Goal: Task Accomplishment & Management: Complete application form

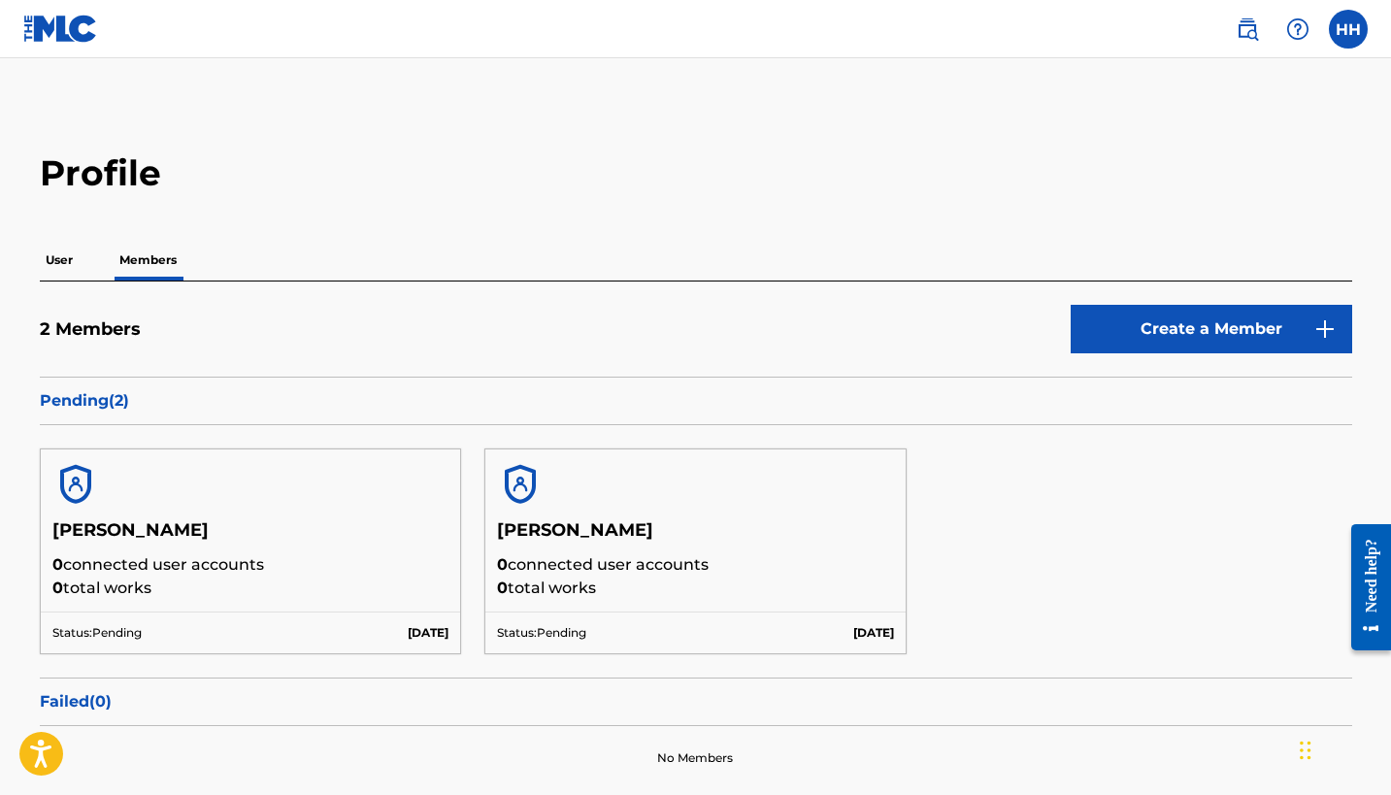
click at [80, 490] on img at bounding box center [75, 484] width 47 height 47
click at [69, 262] on p "User" at bounding box center [59, 260] width 39 height 41
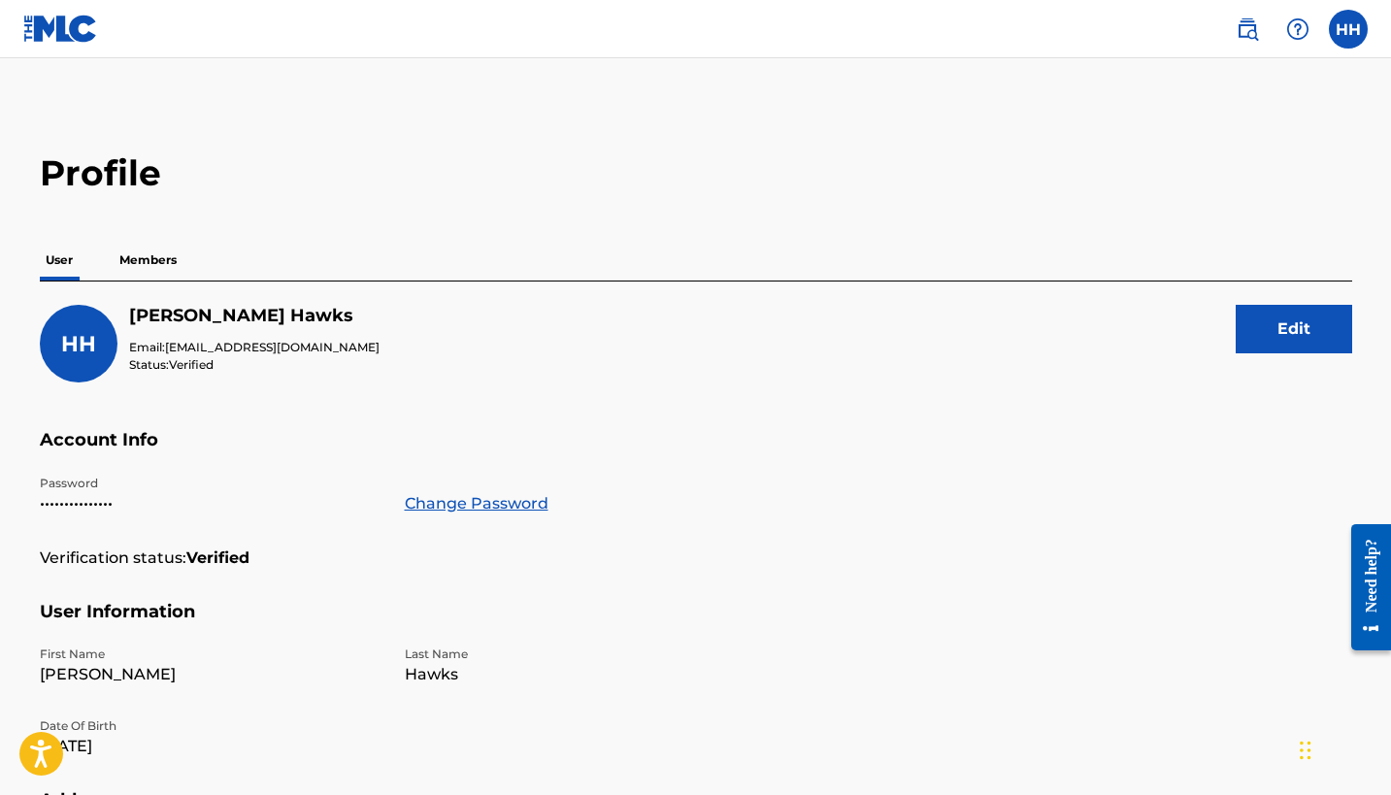
click at [151, 263] on p "Members" at bounding box center [148, 260] width 69 height 41
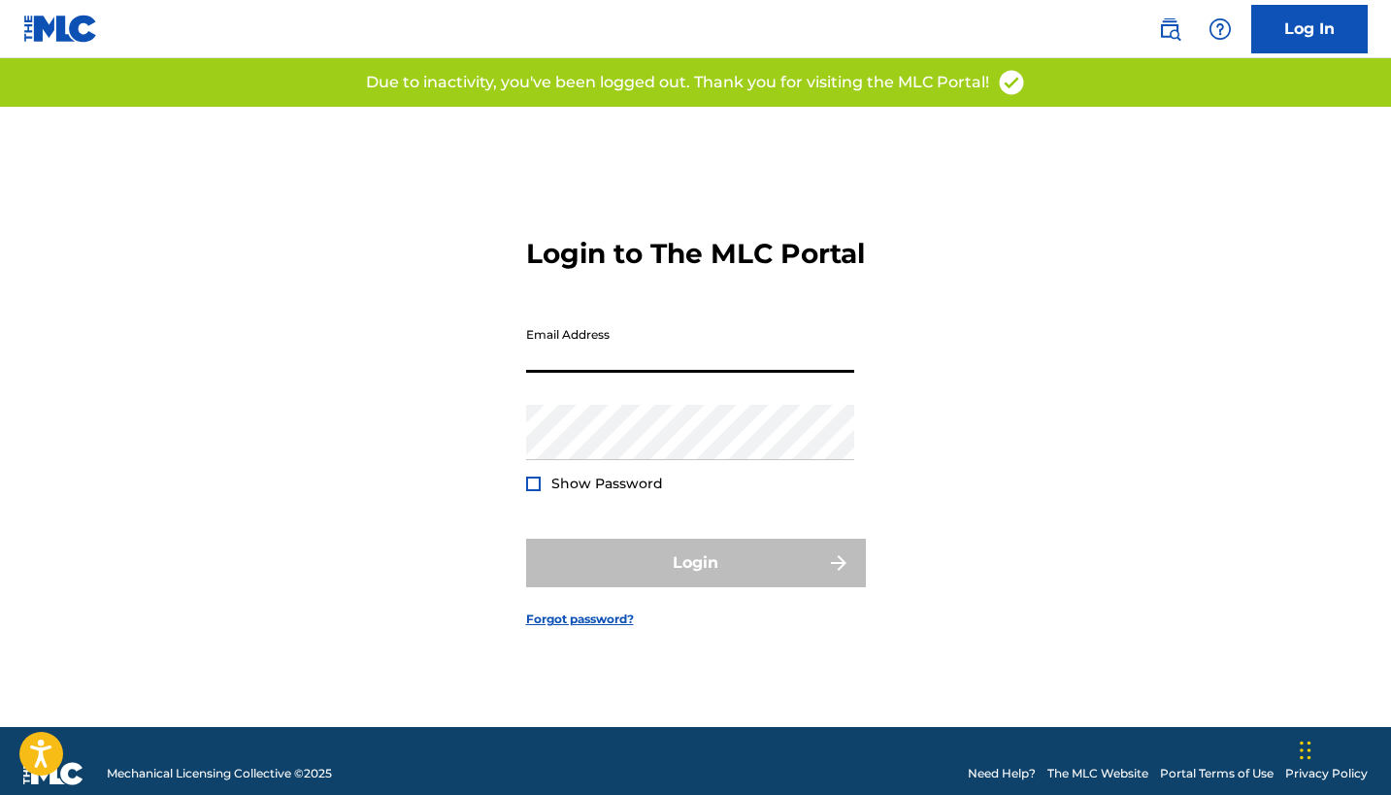
type input "[EMAIL_ADDRESS][DOMAIN_NAME]"
click at [695, 580] on button "Login" at bounding box center [696, 563] width 340 height 49
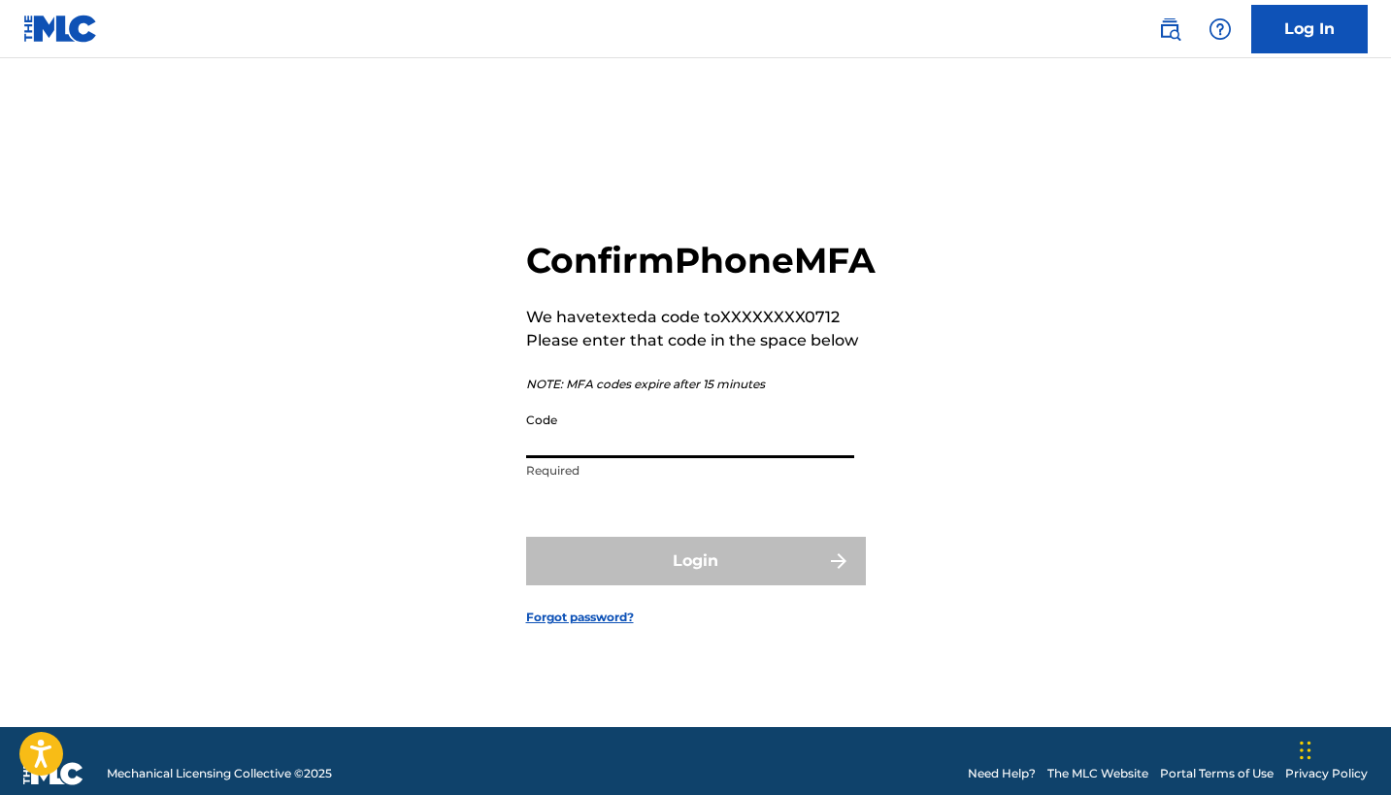
click at [574, 458] on input "Code" at bounding box center [690, 430] width 328 height 55
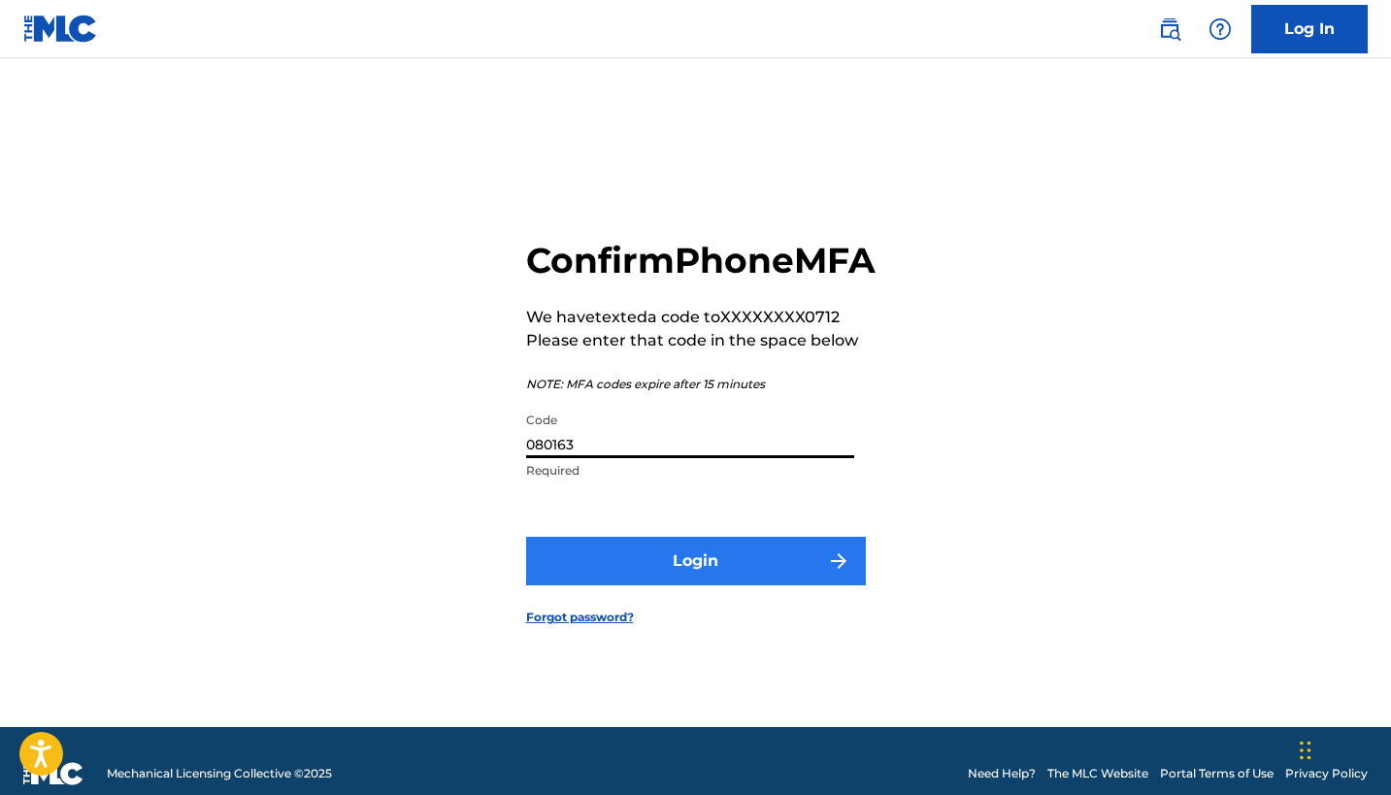
type input "080163"
click at [695, 585] on button "Login" at bounding box center [696, 561] width 340 height 49
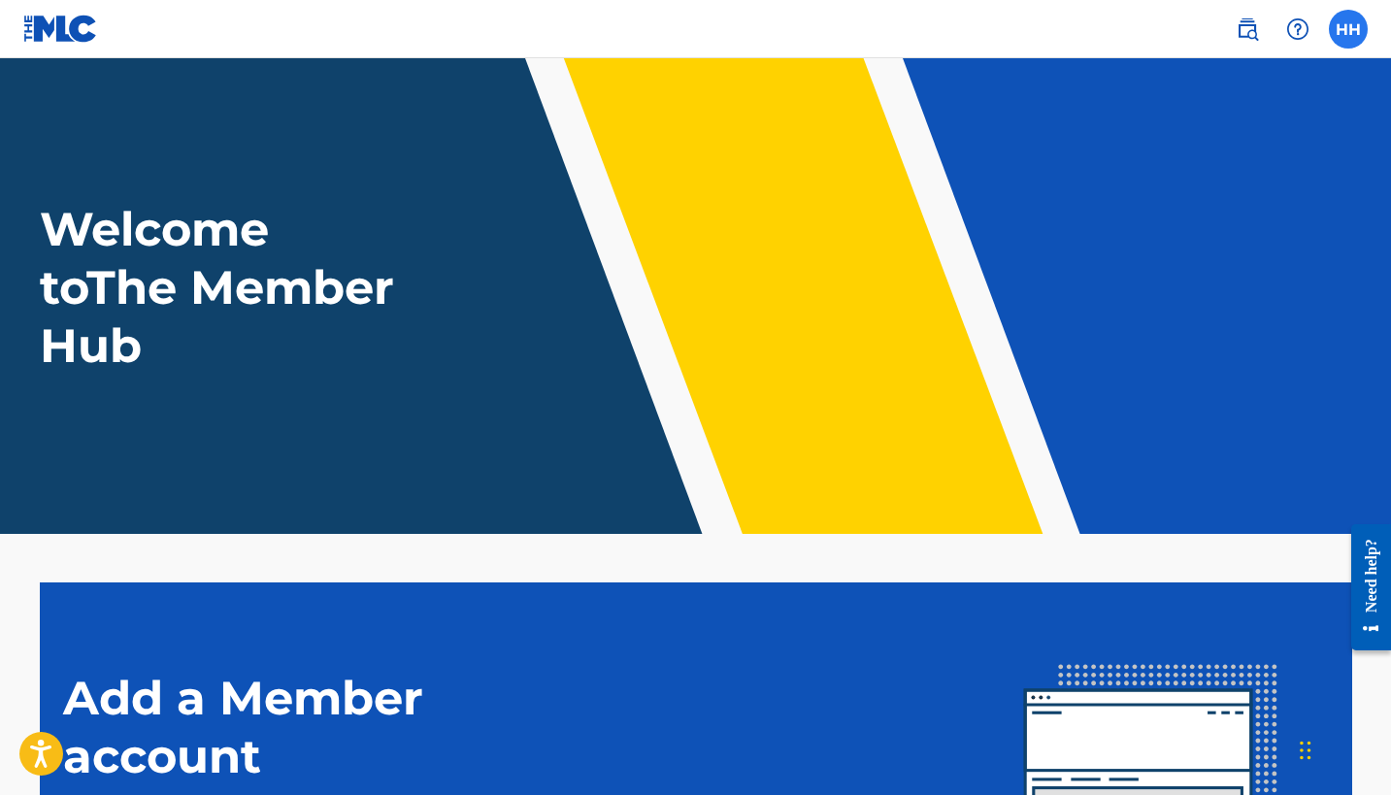
click at [1339, 29] on label at bounding box center [1348, 29] width 39 height 39
click at [1348, 29] on input "HH [PERSON_NAME] [EMAIL_ADDRESS][DOMAIN_NAME] Notification Preferences Profile …" at bounding box center [1348, 29] width 0 height 0
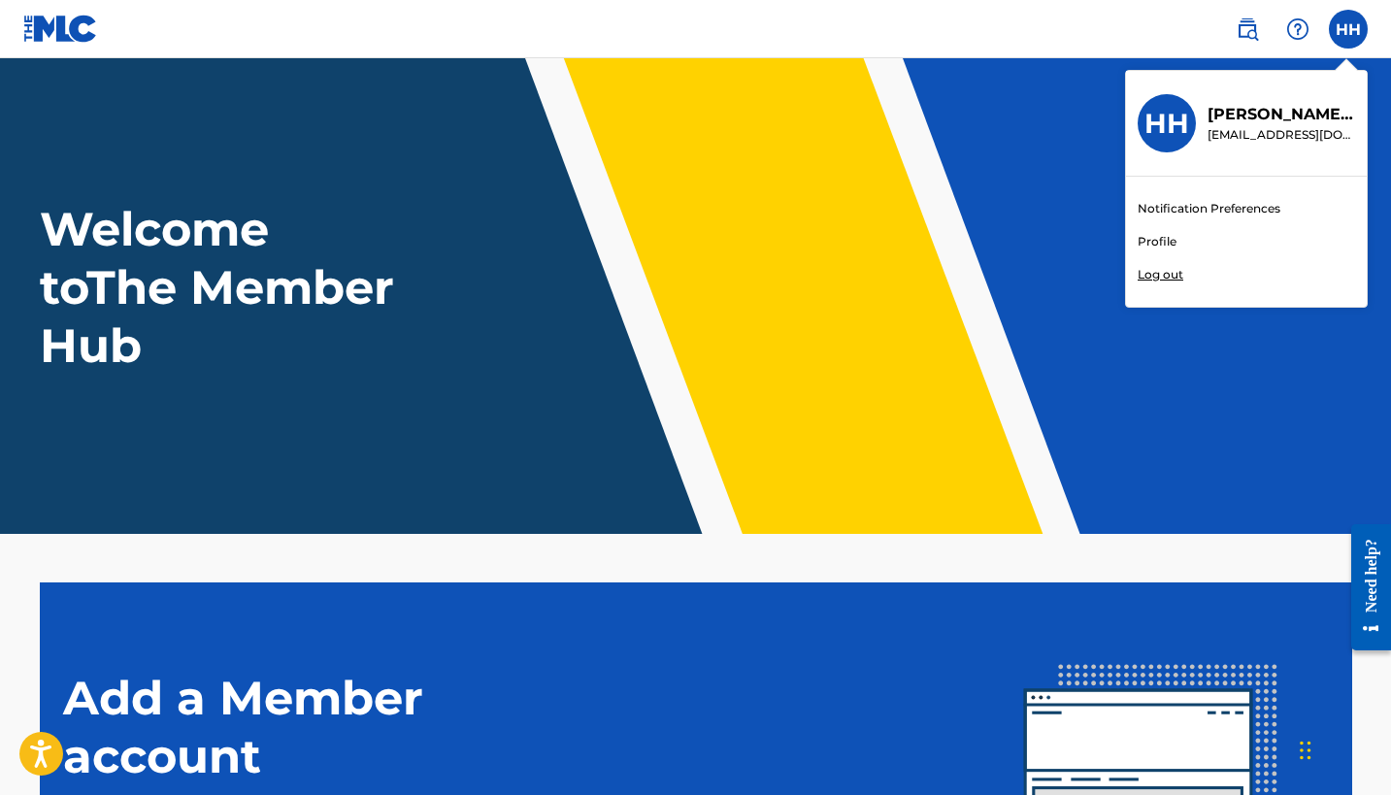
click at [1300, 129] on p "[EMAIL_ADDRESS][DOMAIN_NAME]" at bounding box center [1282, 134] width 148 height 17
click at [1348, 29] on input "HH [PERSON_NAME] [EMAIL_ADDRESS][DOMAIN_NAME] Notification Preferences Profile …" at bounding box center [1348, 29] width 0 height 0
click at [1177, 245] on div "Notification Preferences Profile Log out" at bounding box center [1246, 242] width 241 height 130
click at [1348, 29] on input "HH [PERSON_NAME] [EMAIL_ADDRESS][DOMAIN_NAME] Notification Preferences Profile …" at bounding box center [1348, 29] width 0 height 0
click at [1176, 239] on link "Profile" at bounding box center [1157, 241] width 39 height 17
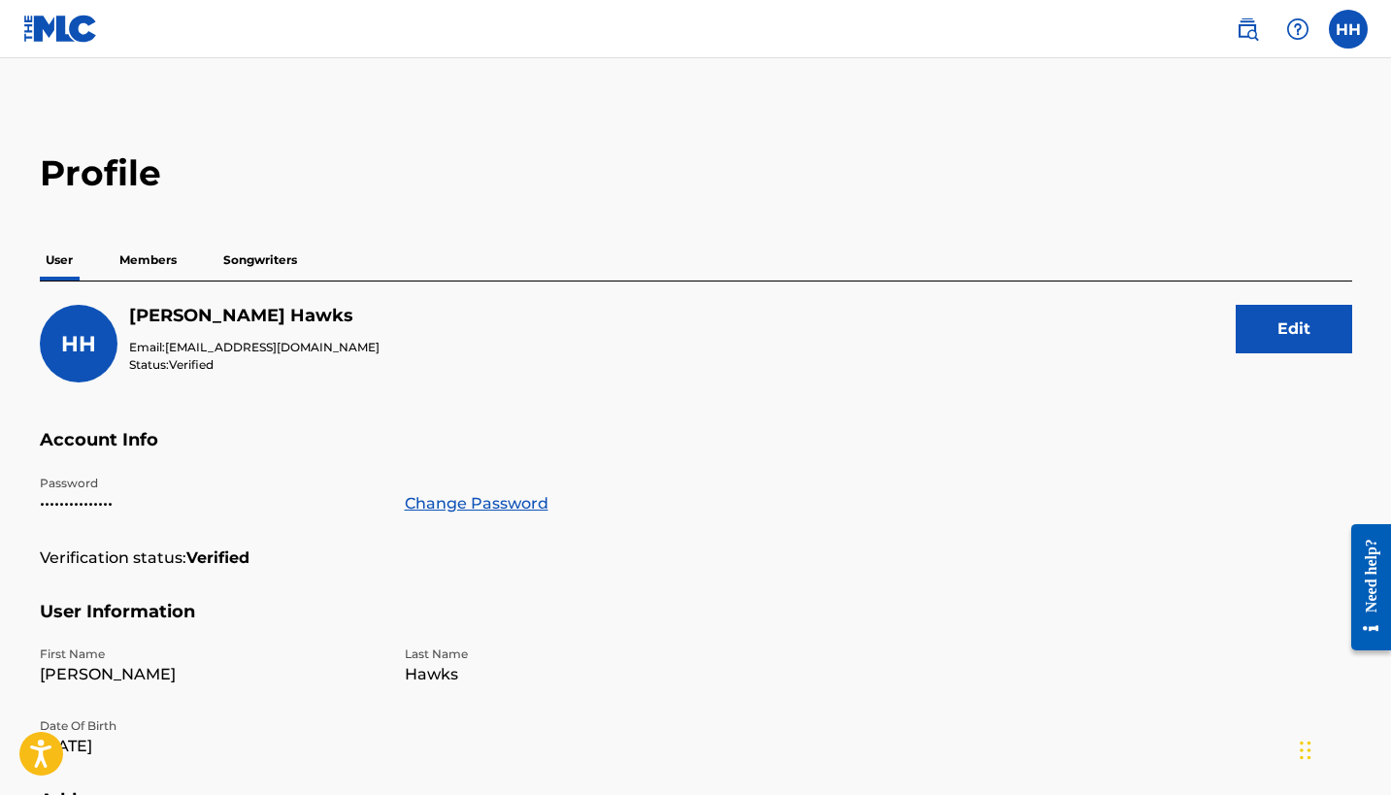
click at [157, 260] on p "Members" at bounding box center [148, 260] width 69 height 41
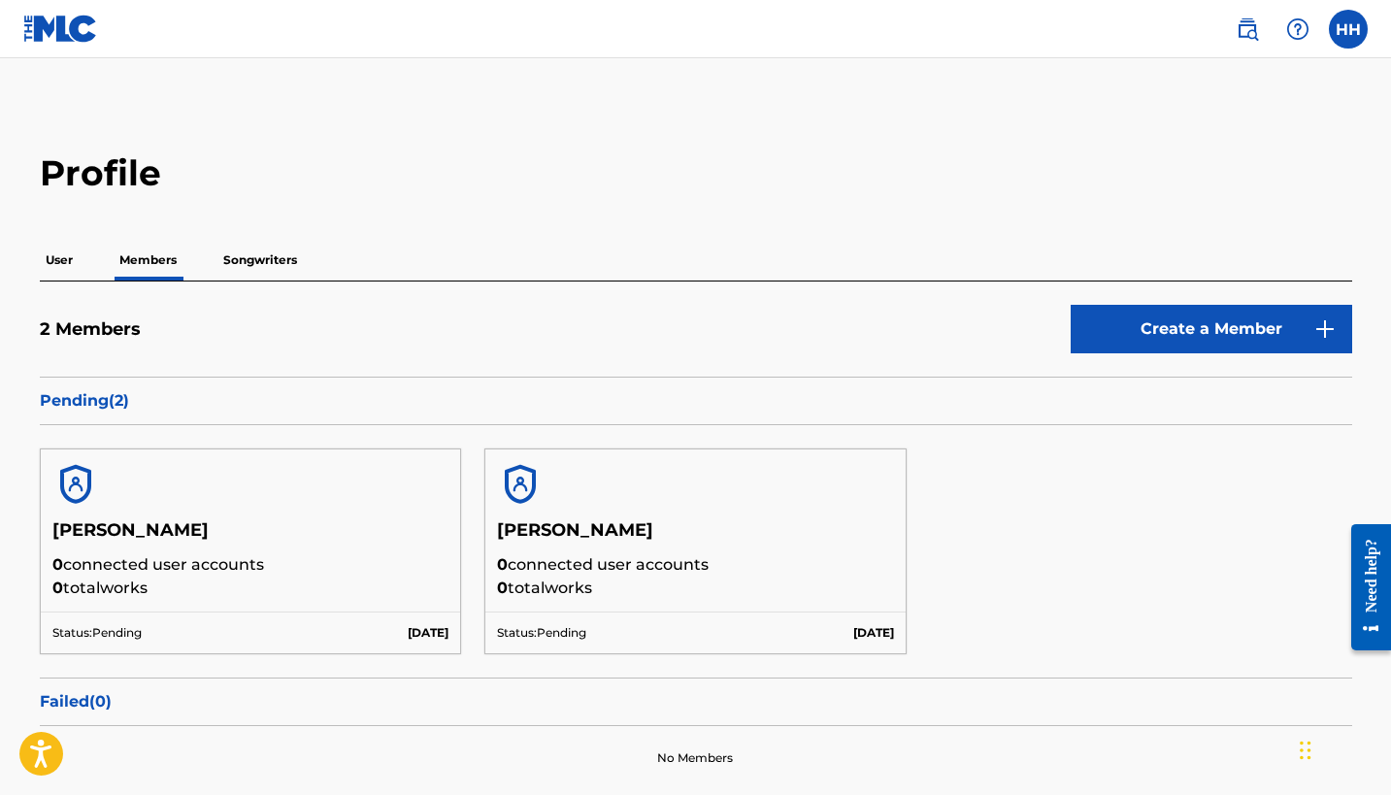
click at [244, 264] on p "Songwriters" at bounding box center [259, 260] width 85 height 41
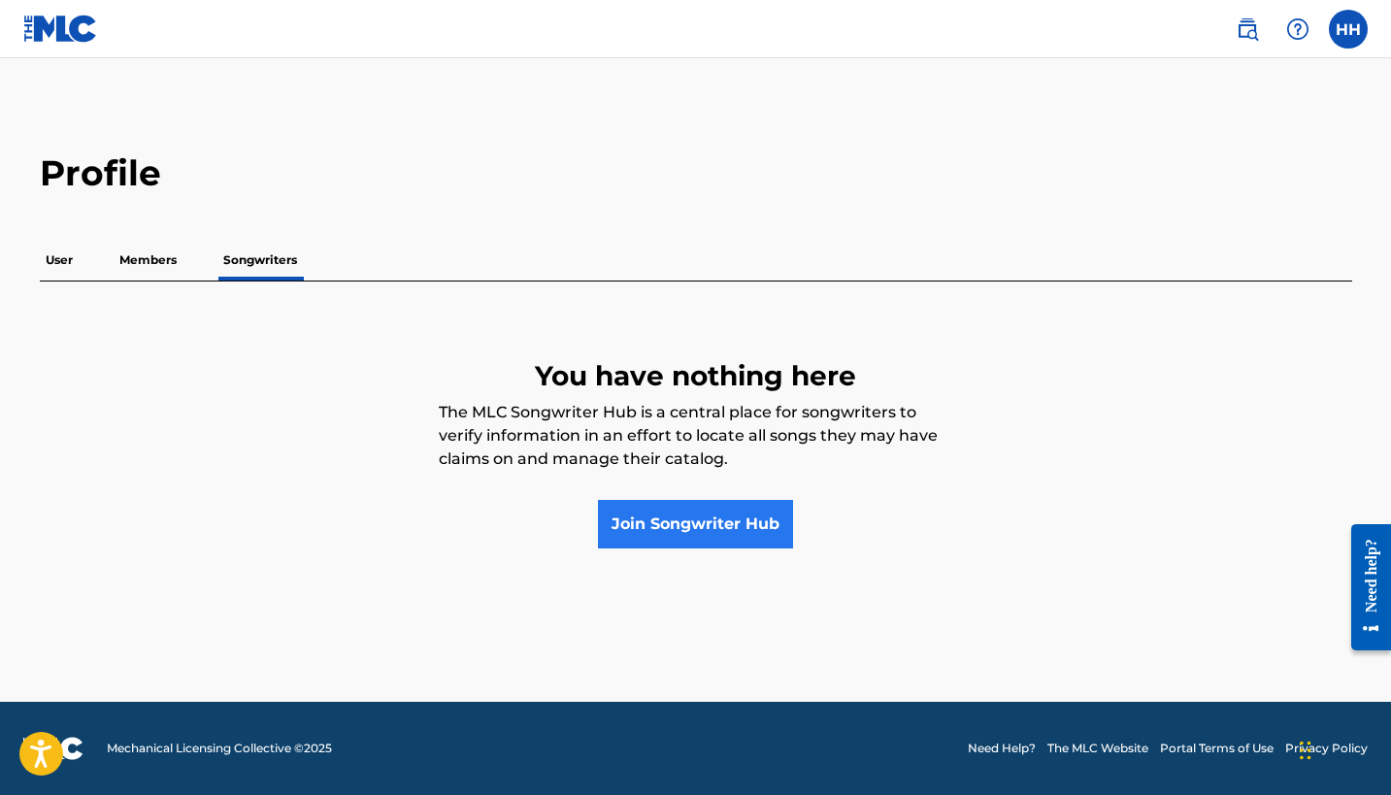
click at [639, 518] on link "Join Songwriter Hub" at bounding box center [695, 524] width 195 height 49
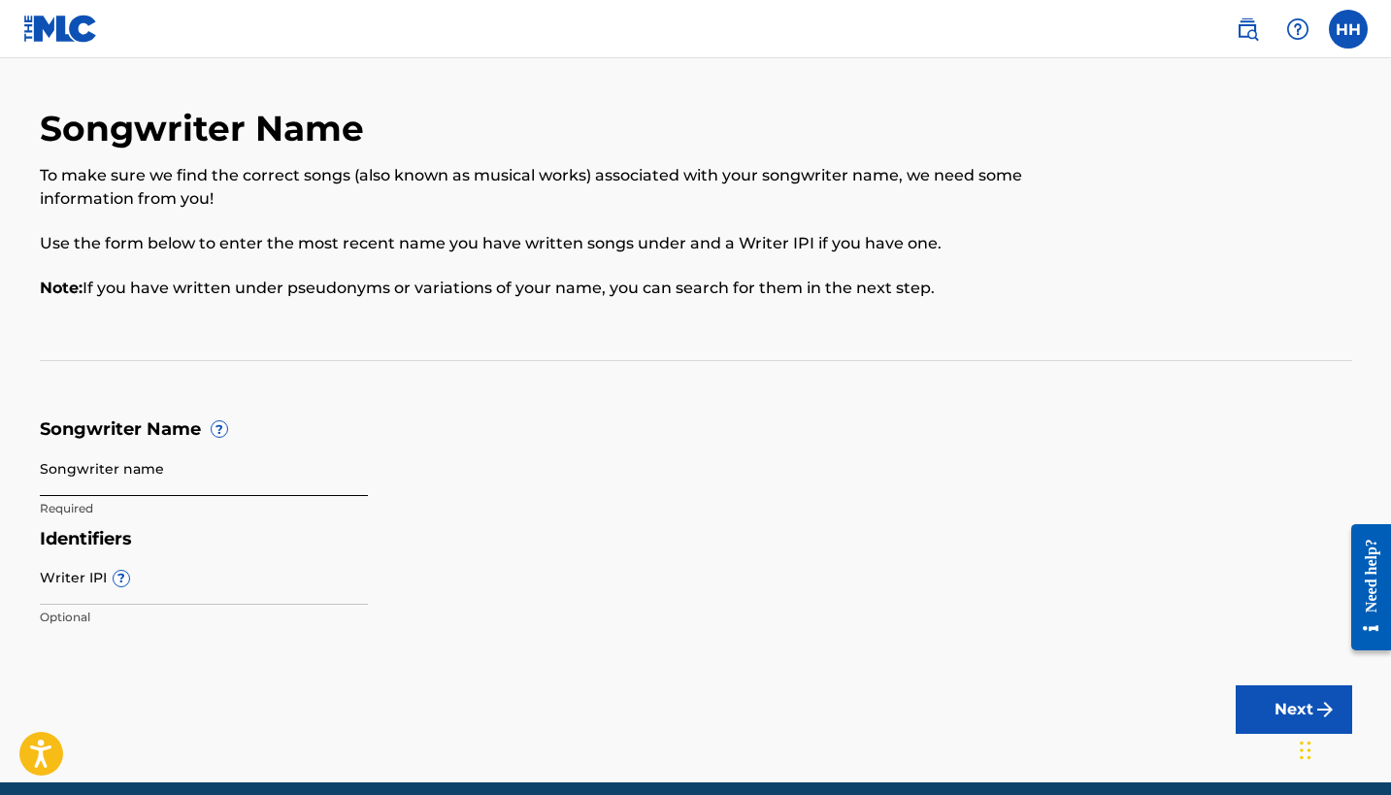
click at [201, 484] on input "Songwriter name" at bounding box center [204, 468] width 328 height 55
type input "H"
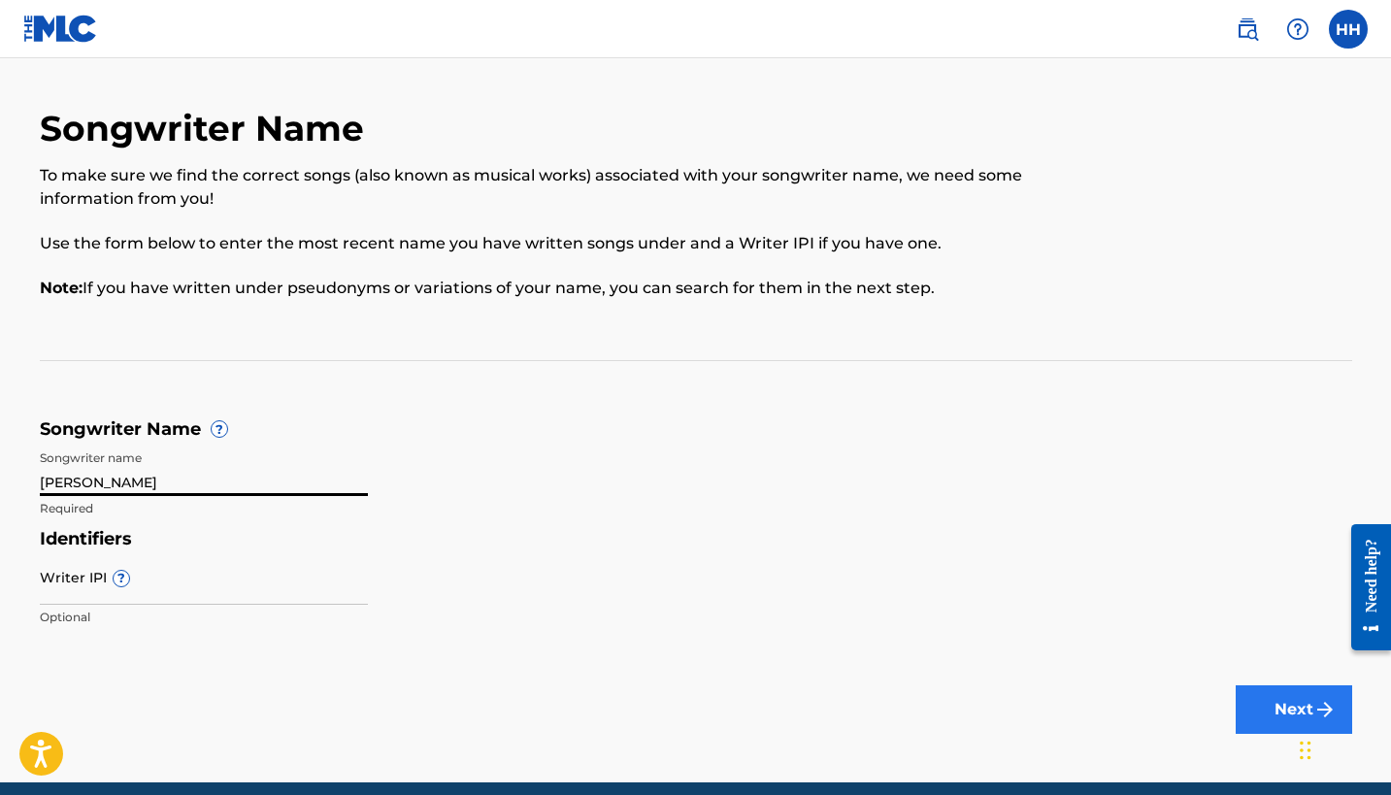
type input "[PERSON_NAME]"
click at [1293, 701] on button "Next" at bounding box center [1294, 709] width 116 height 49
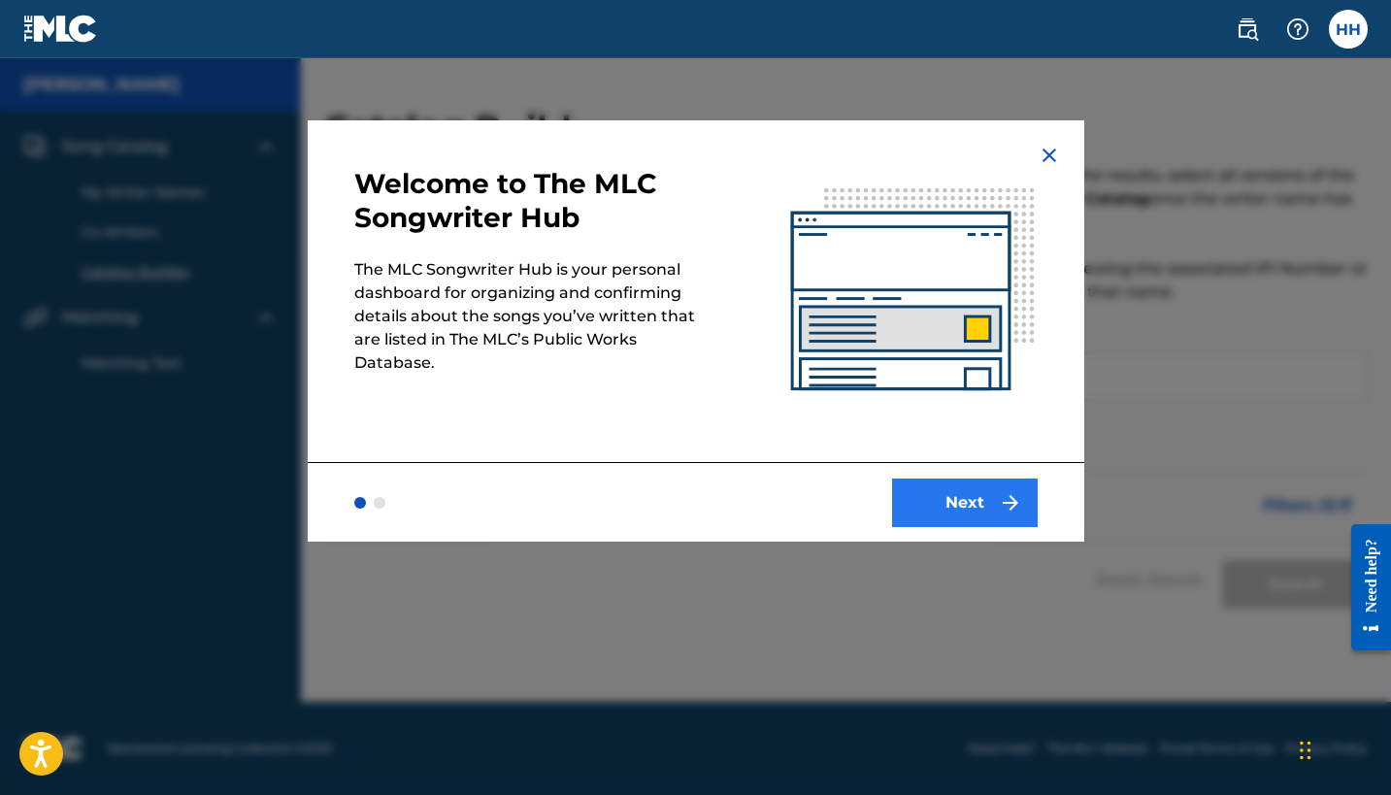
click at [1001, 509] on img "submit" at bounding box center [1010, 502] width 23 height 23
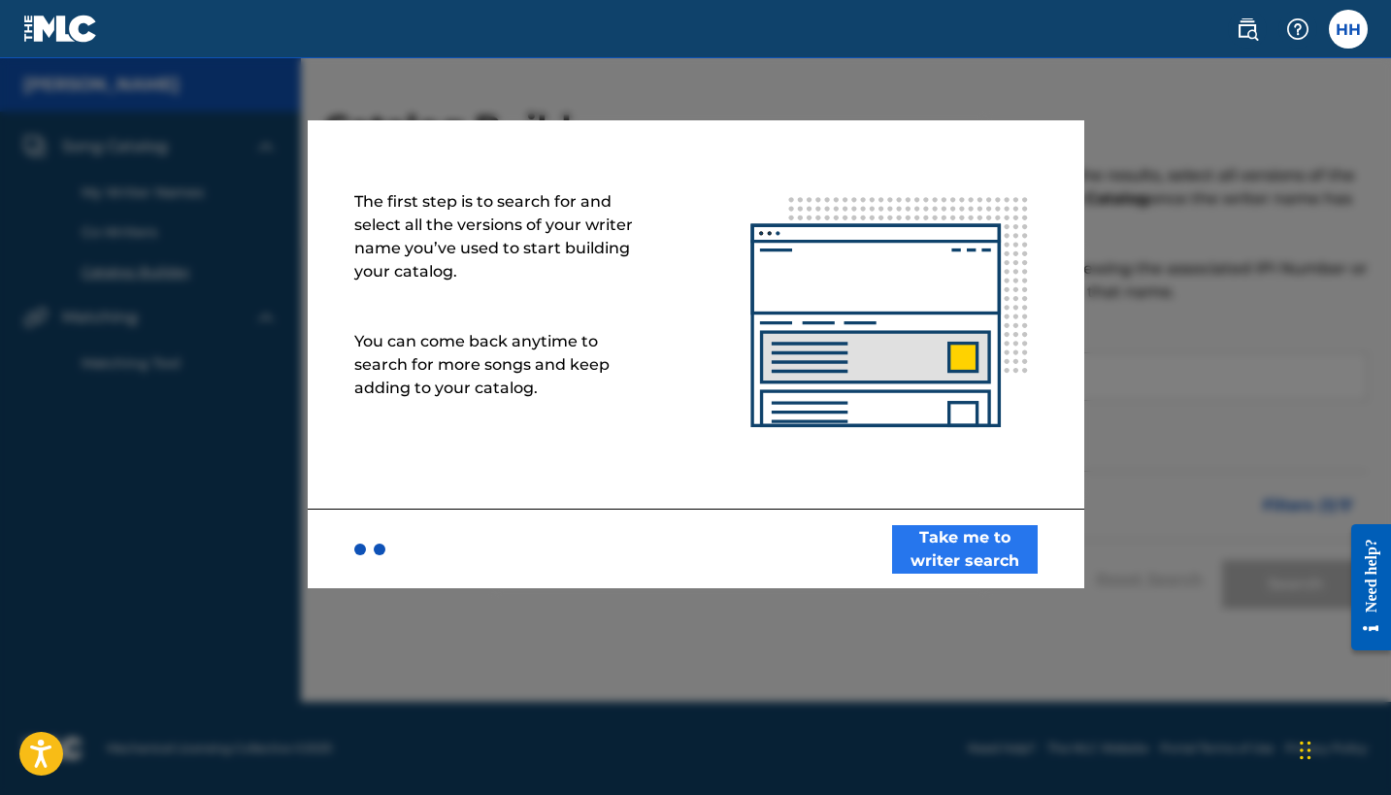
click at [991, 539] on button "Take me to writer search" at bounding box center [965, 549] width 146 height 49
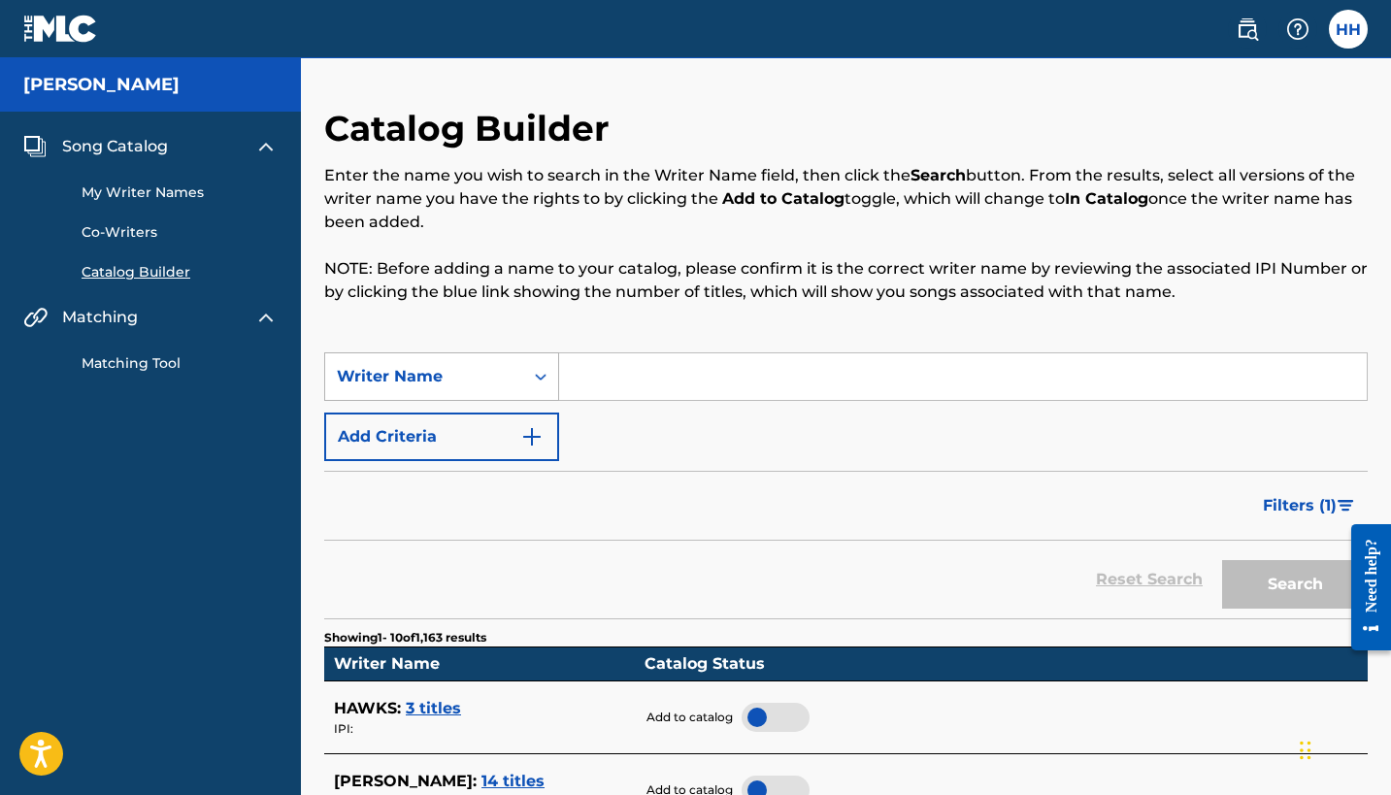
click at [545, 375] on icon "Search Form" at bounding box center [540, 376] width 19 height 19
click at [480, 472] on div "Writer Name" at bounding box center [441, 473] width 233 height 49
click at [193, 195] on link "My Writer Names" at bounding box center [180, 193] width 196 height 20
